Goal: Task Accomplishment & Management: Manage account settings

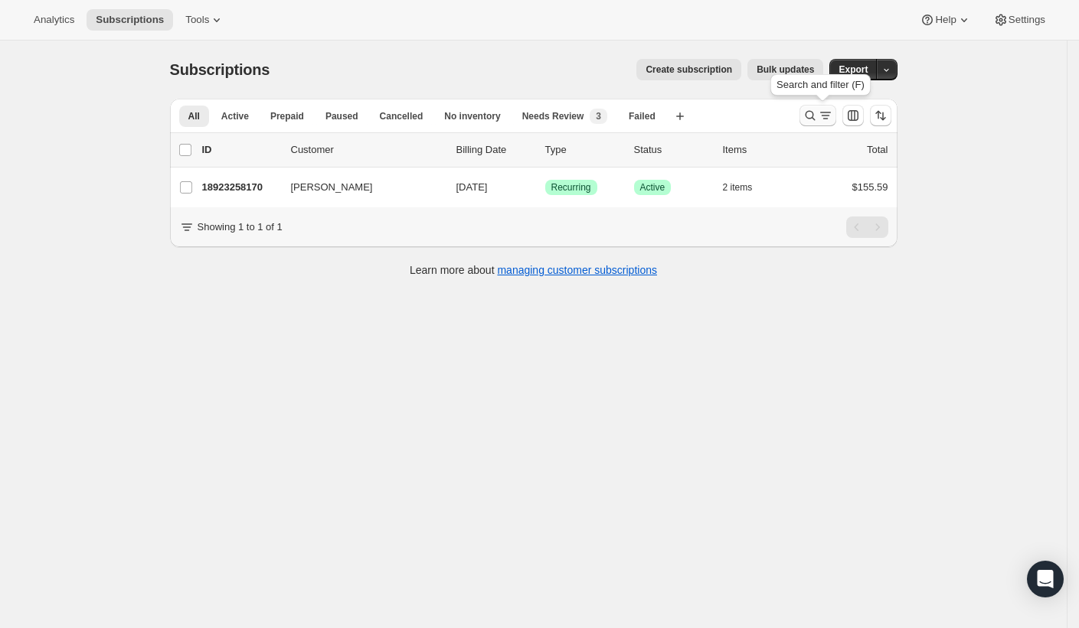
click at [814, 118] on icon "Search and filter results" at bounding box center [810, 116] width 10 height 10
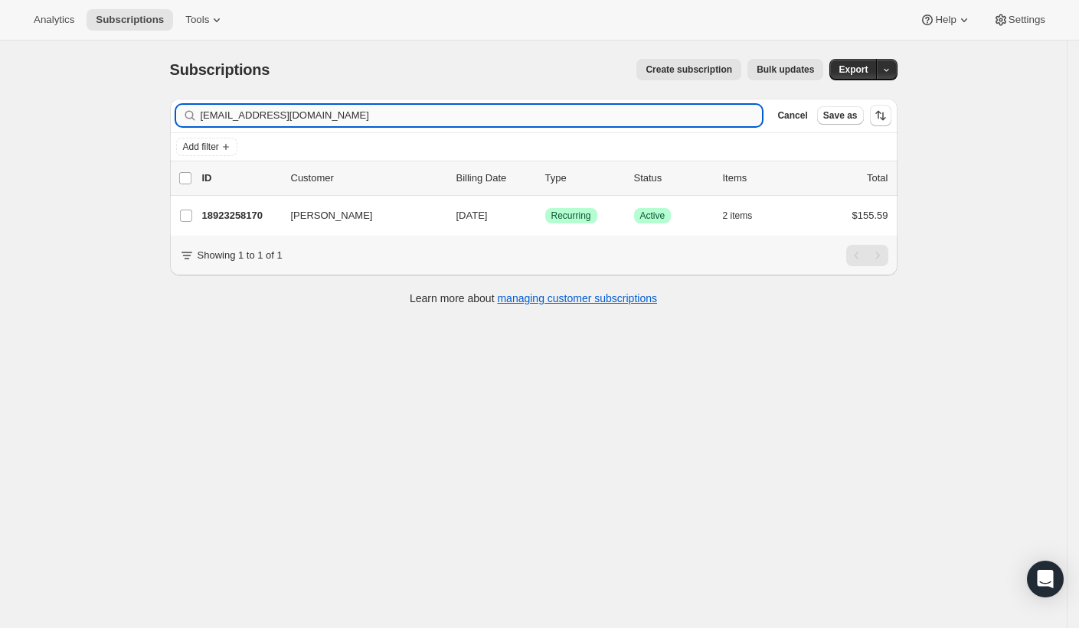
click at [400, 117] on input "[EMAIL_ADDRESS][DOMAIN_NAME]" at bounding box center [482, 115] width 562 height 21
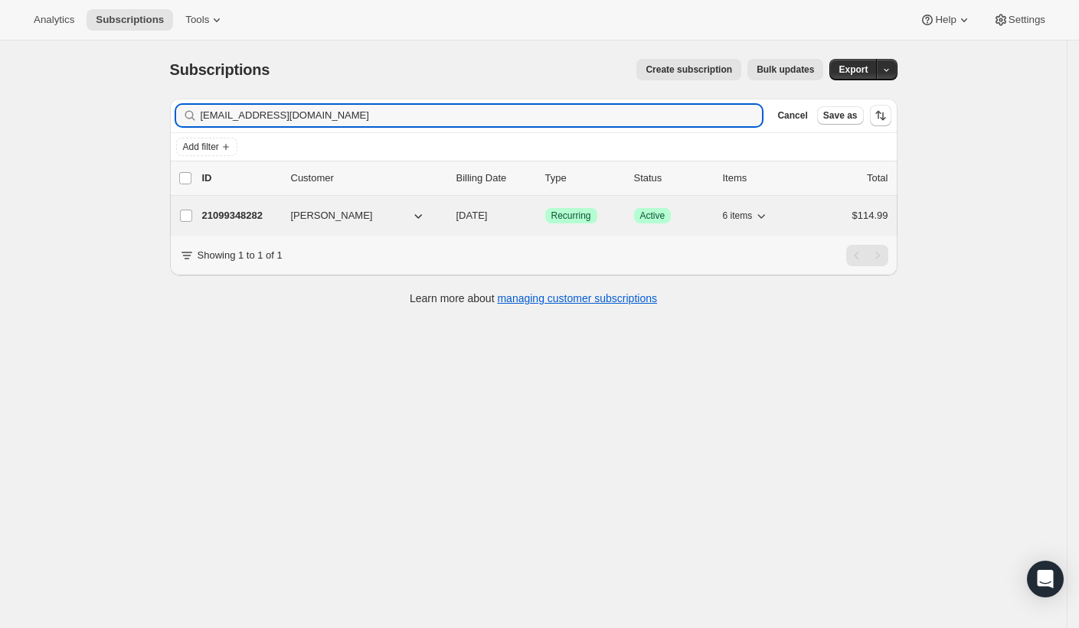
type input "[EMAIL_ADDRESS][DOMAIN_NAME]"
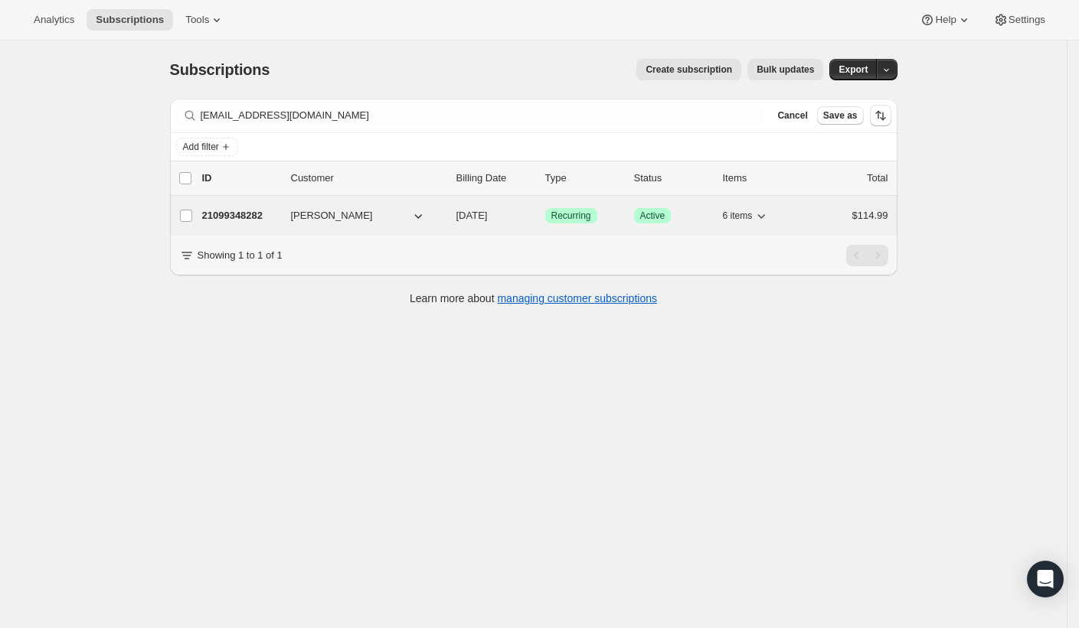
click at [250, 212] on p "21099348282" at bounding box center [240, 215] width 77 height 15
